Goal: Information Seeking & Learning: Learn about a topic

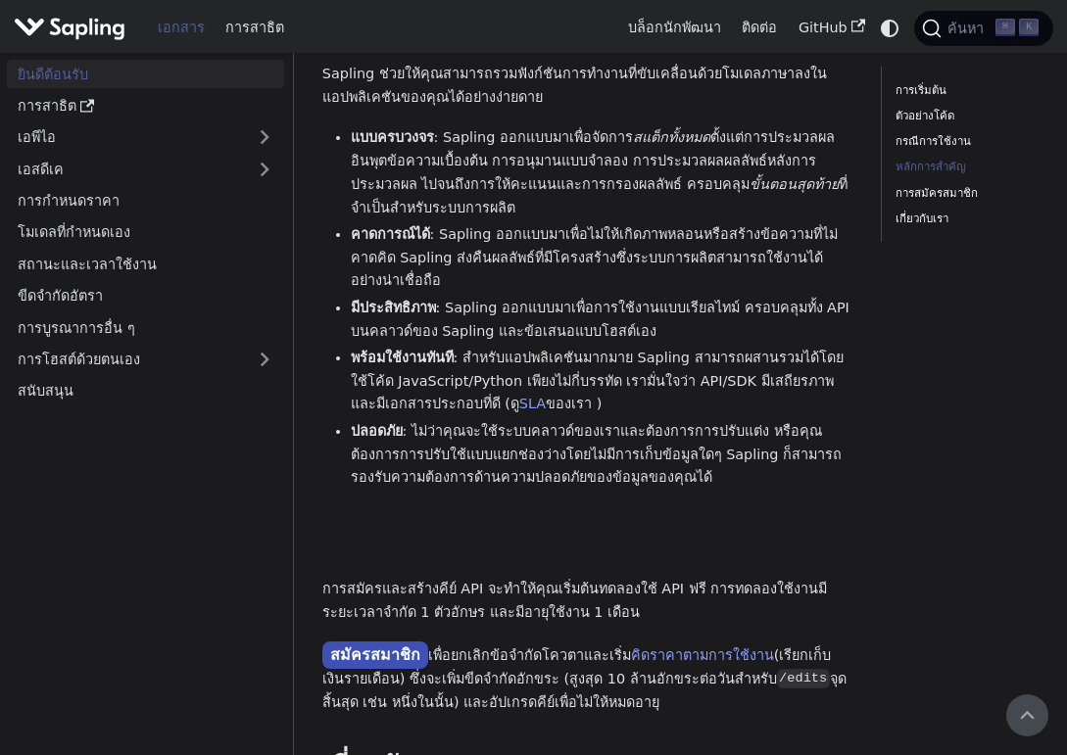
scroll to position [1346, 0]
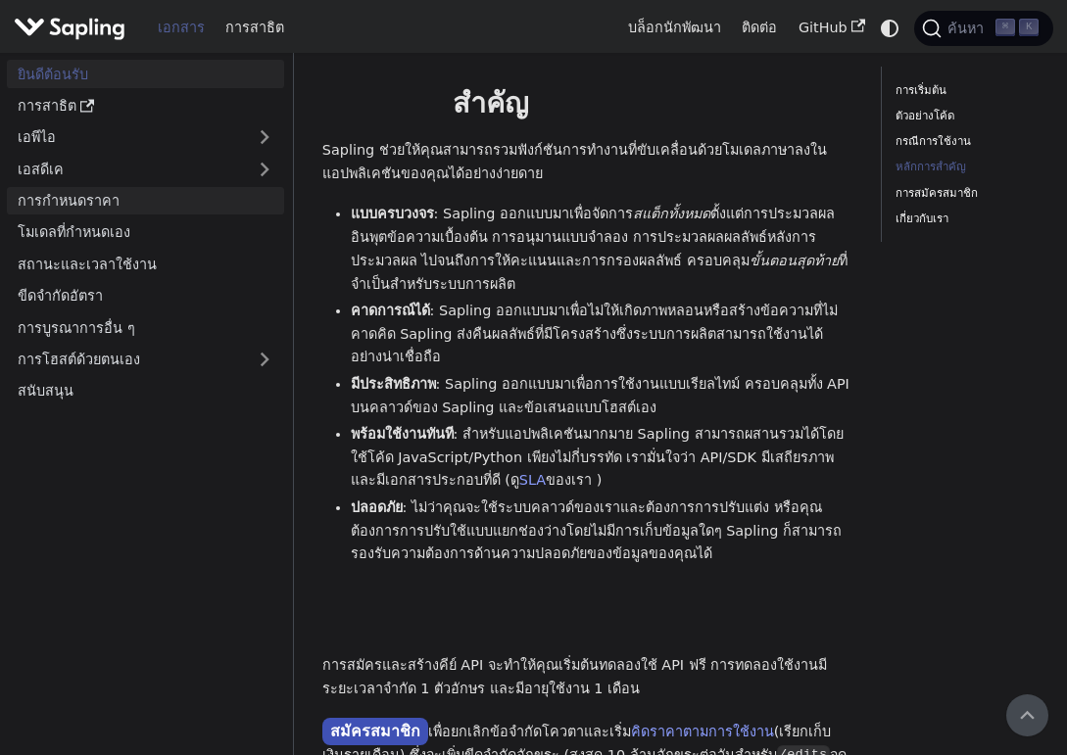
click at [221, 188] on link "การกำหนดราคา" at bounding box center [145, 201] width 277 height 28
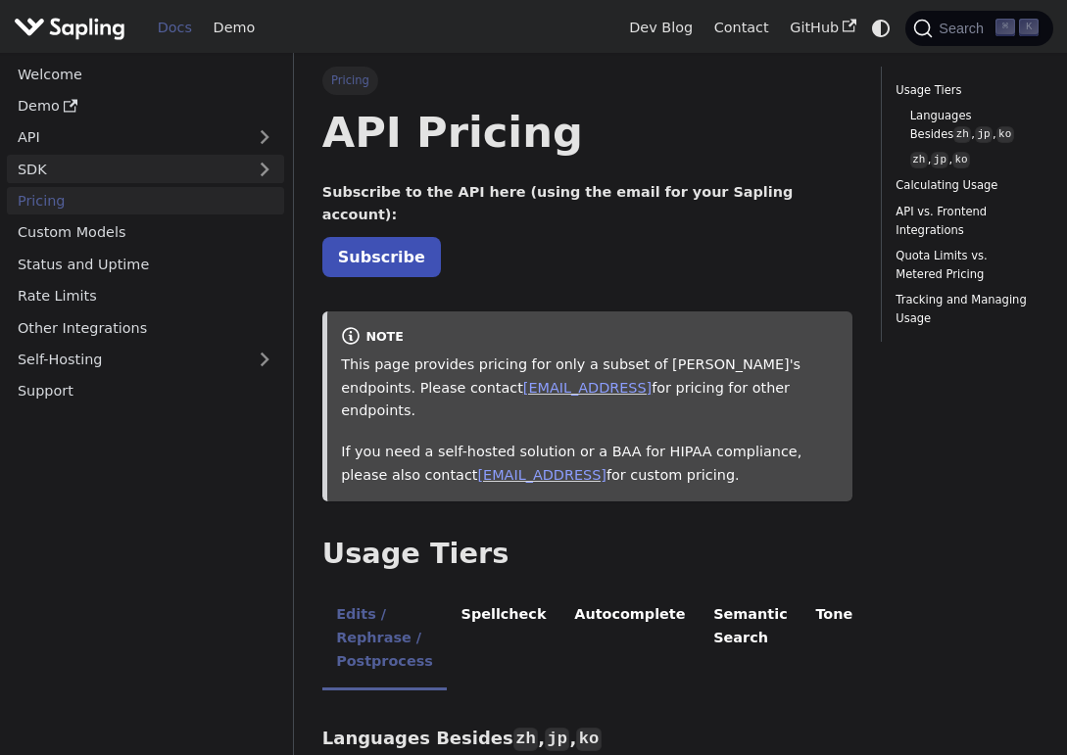
click at [163, 161] on link "SDK" at bounding box center [126, 169] width 238 height 28
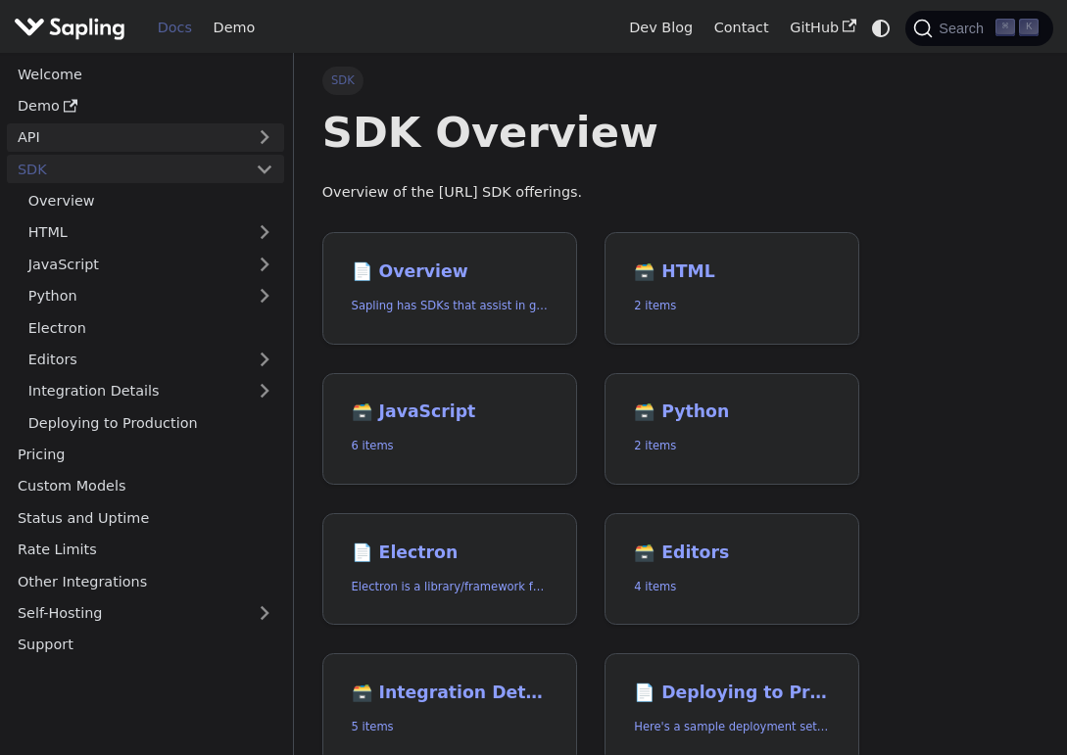
click at [157, 140] on link "API" at bounding box center [126, 137] width 238 height 28
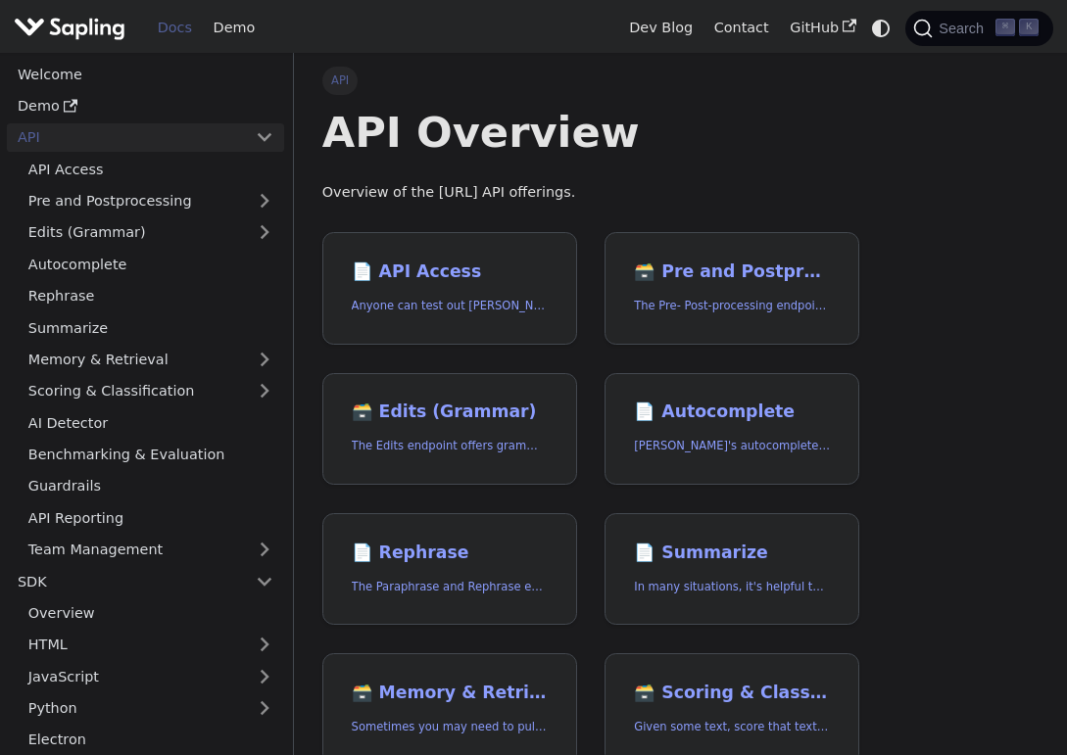
click at [157, 140] on link "API" at bounding box center [126, 137] width 238 height 28
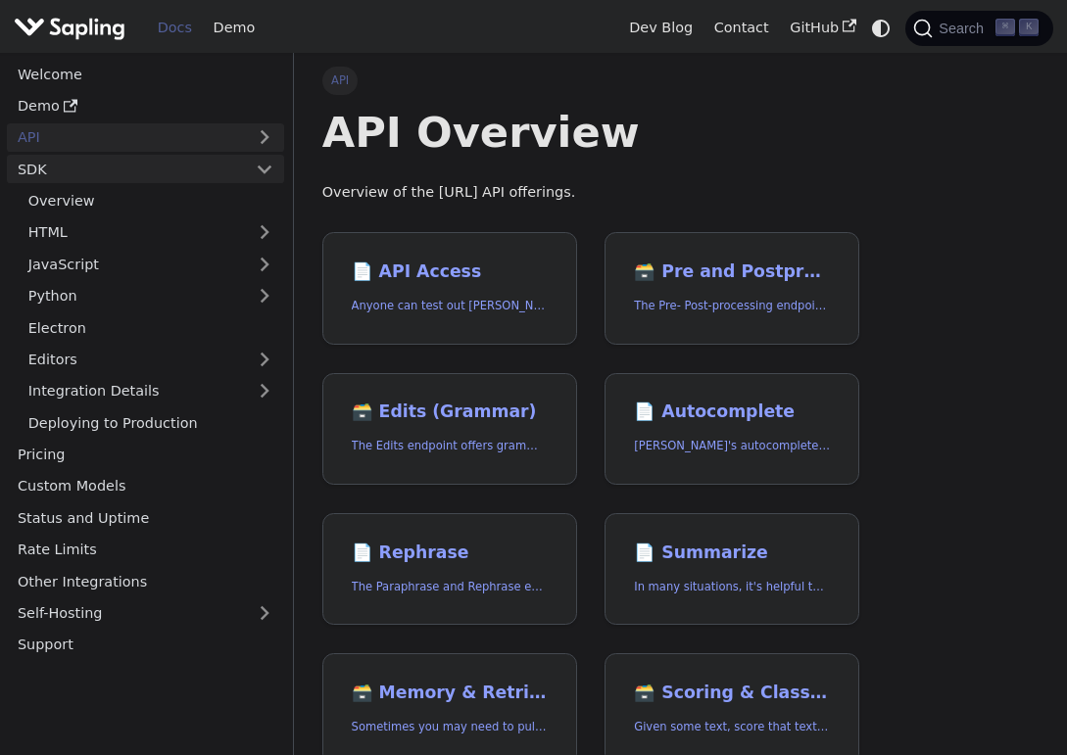
click at [174, 169] on link "SDK" at bounding box center [126, 169] width 238 height 28
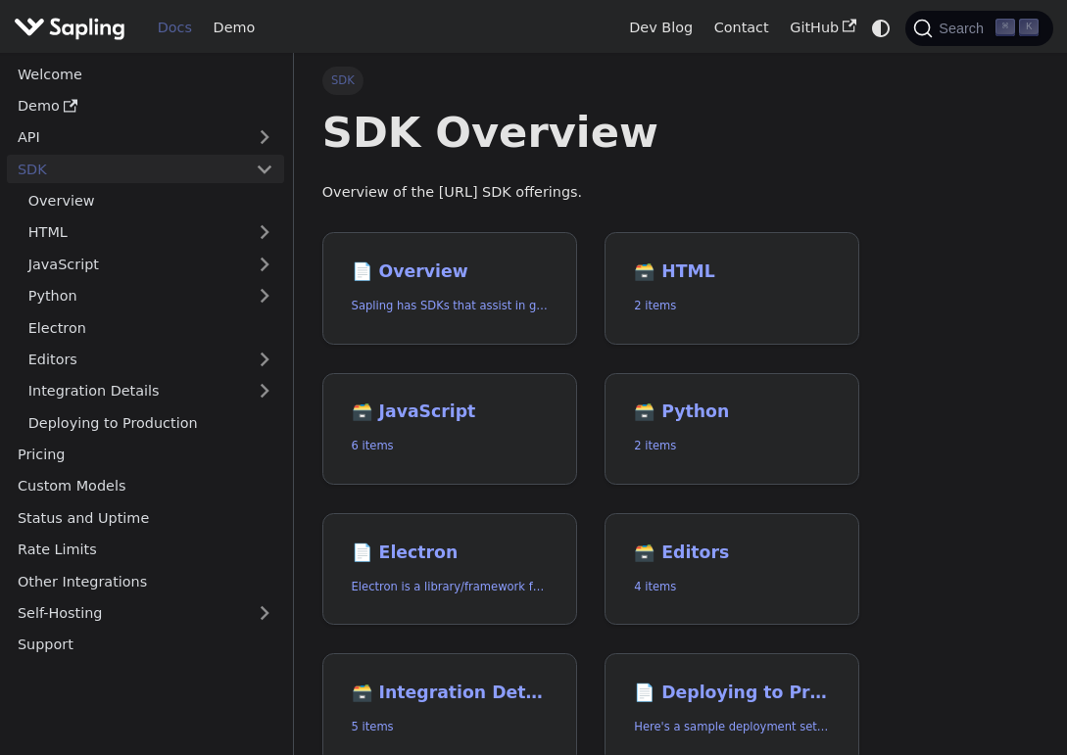
click at [72, 24] on img "Main" at bounding box center [70, 28] width 112 height 28
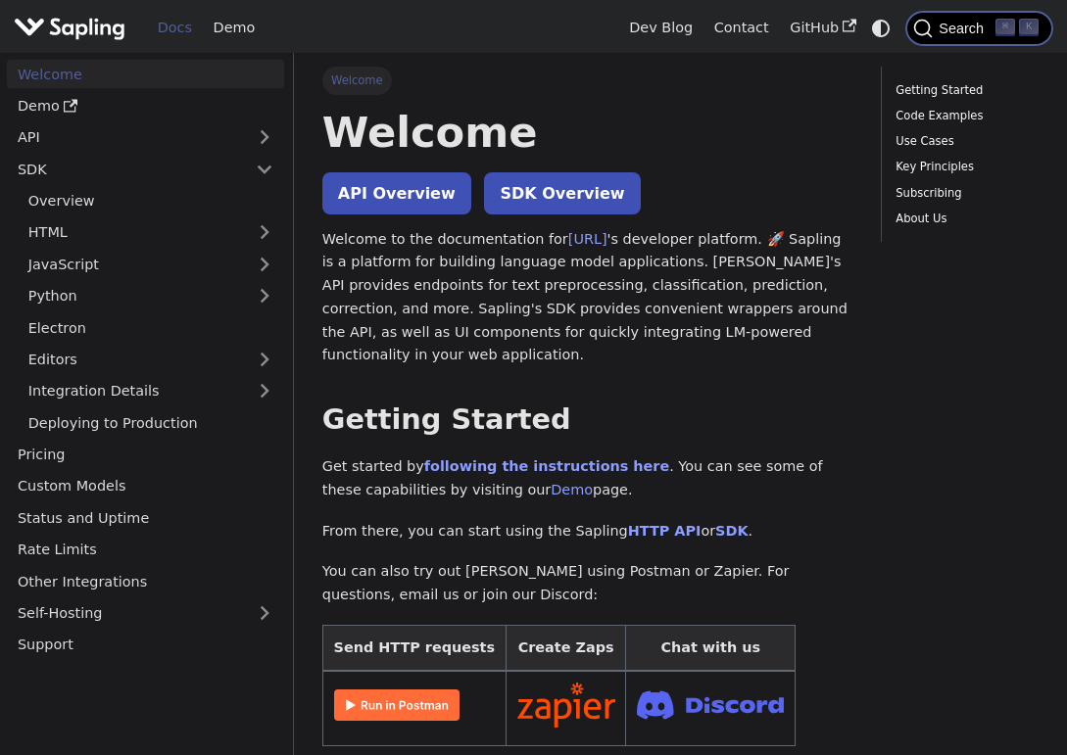
click at [921, 30] on icon "Search (Command+K)" at bounding box center [923, 29] width 20 height 20
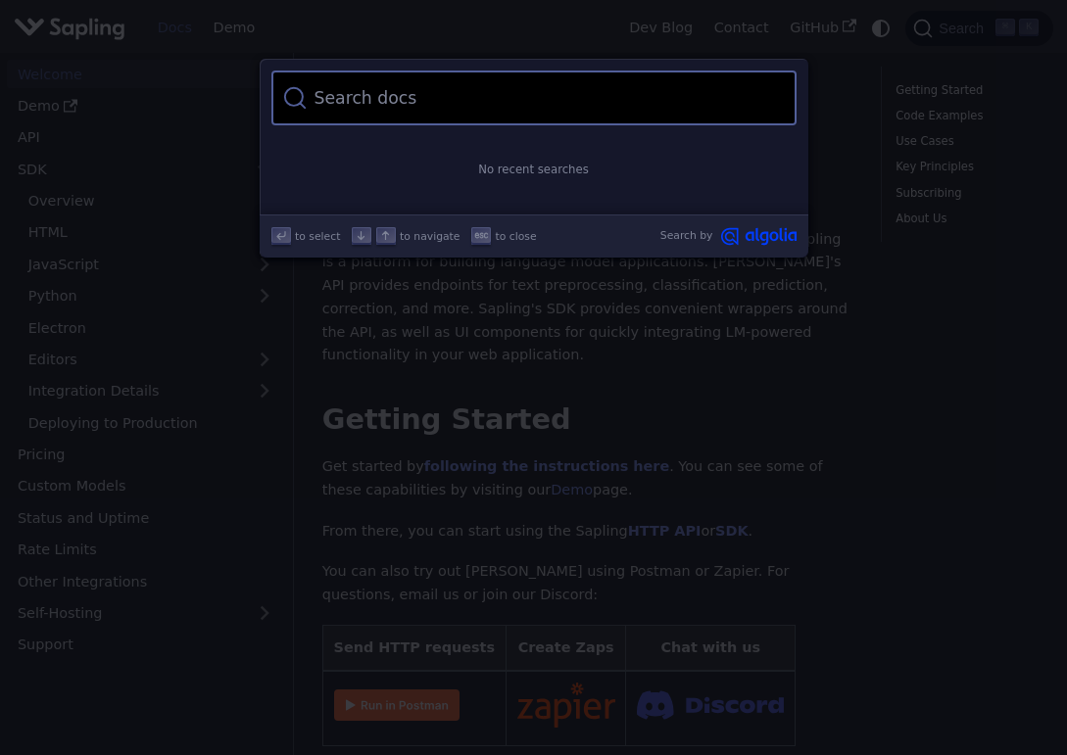
click at [722, 92] on input "Search" at bounding box center [546, 98] width 478 height 55
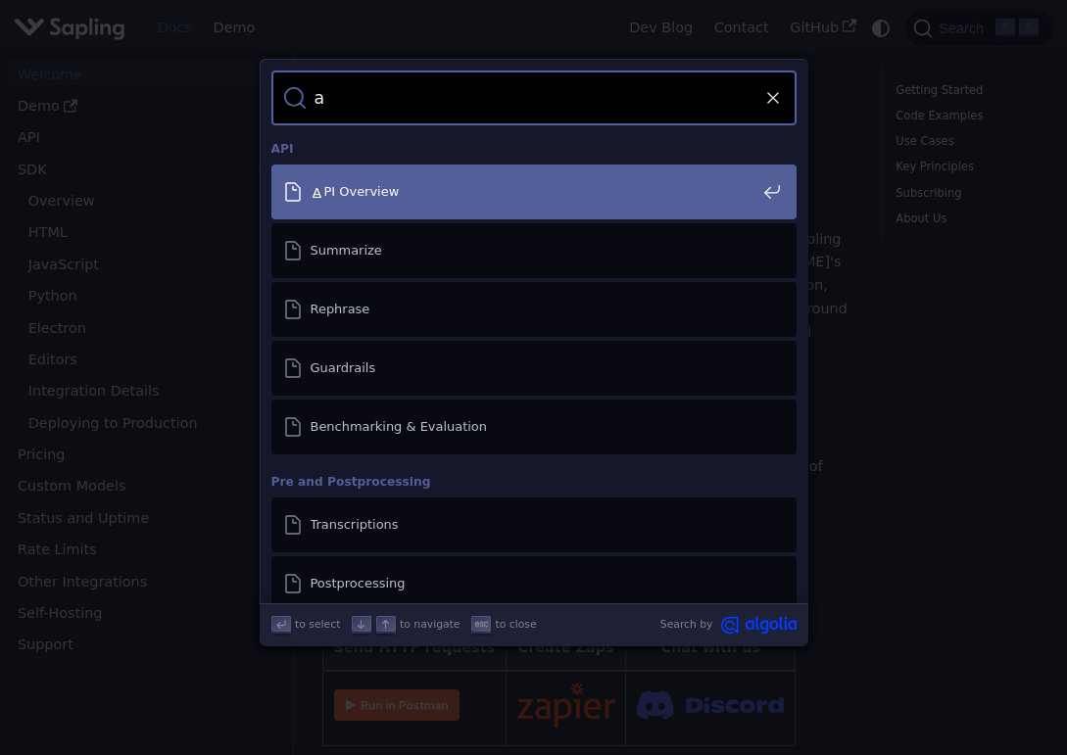
type input "ai"
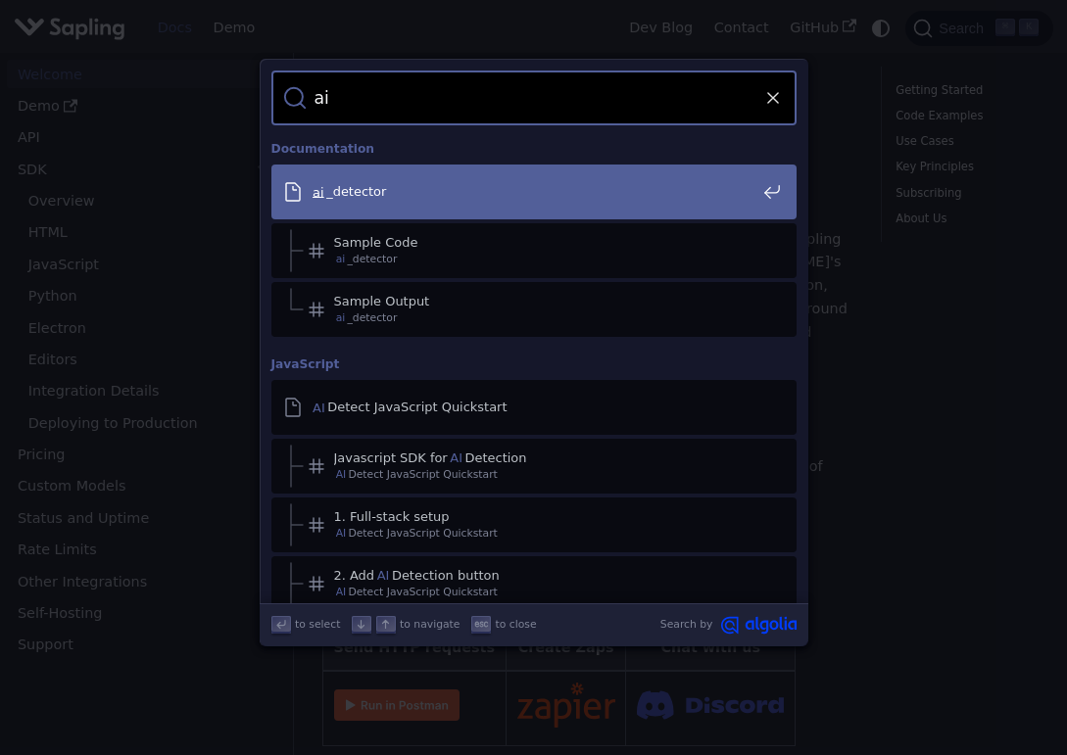
click at [637, 183] on span "ai _detector" at bounding box center [533, 191] width 445 height 17
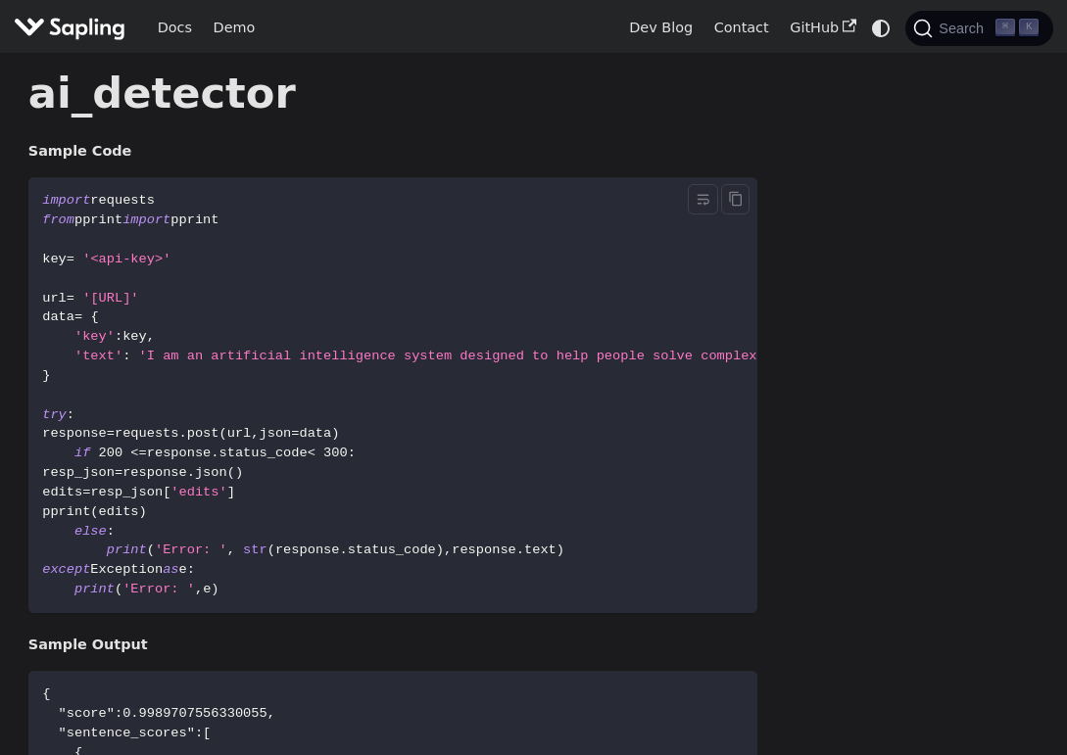
click at [512, 313] on code "import requests from pprint import pprint key = '<api-key>' url = '[URL]' data …" at bounding box center [836, 395] width 1617 height 437
